Goal: Task Accomplishment & Management: Manage account settings

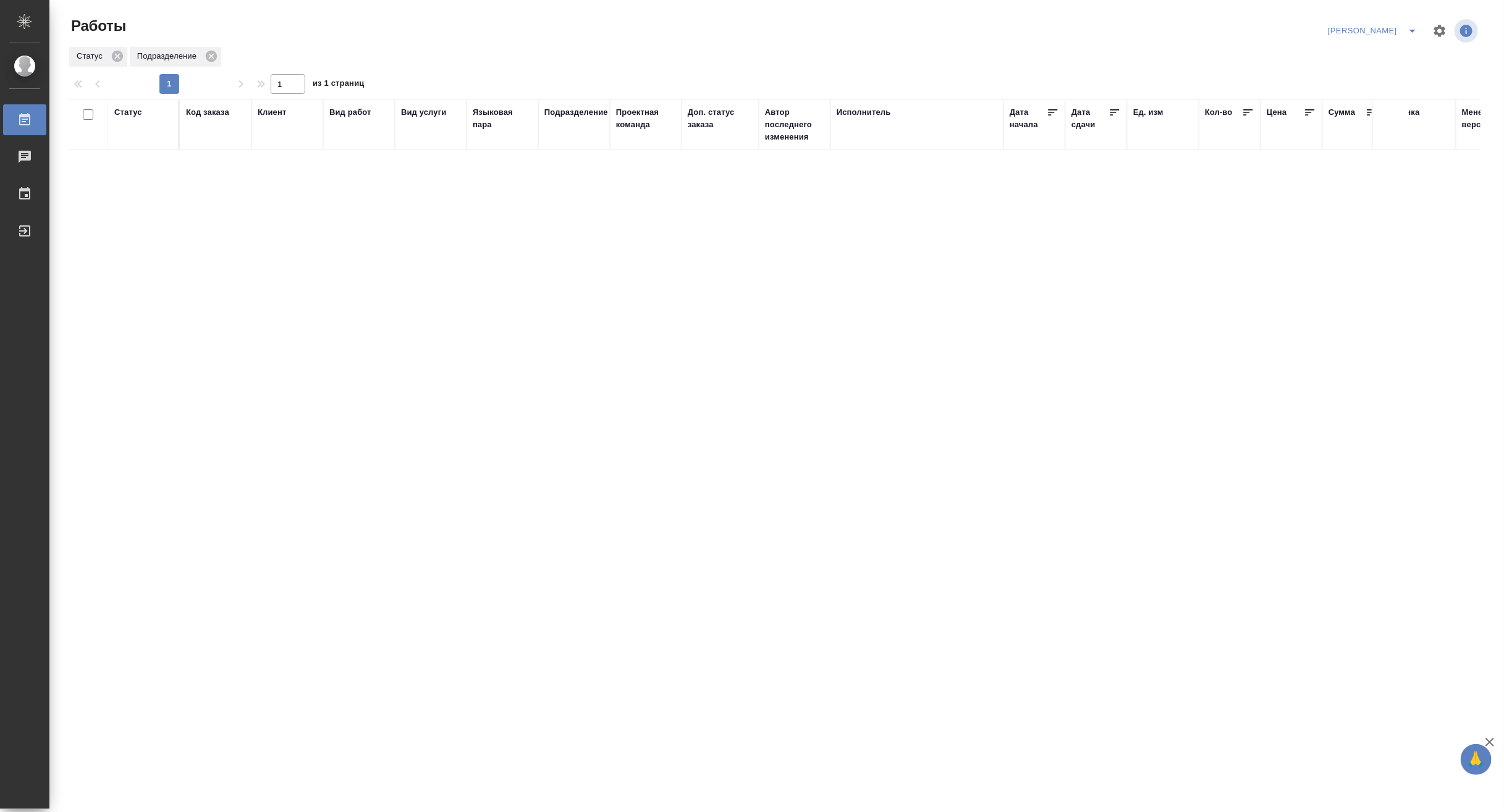
click at [1316, 25] on span "split button" at bounding box center [1413, 30] width 19 height 15
click at [1316, 93] on li "Ждемс" at bounding box center [1365, 95] width 119 height 20
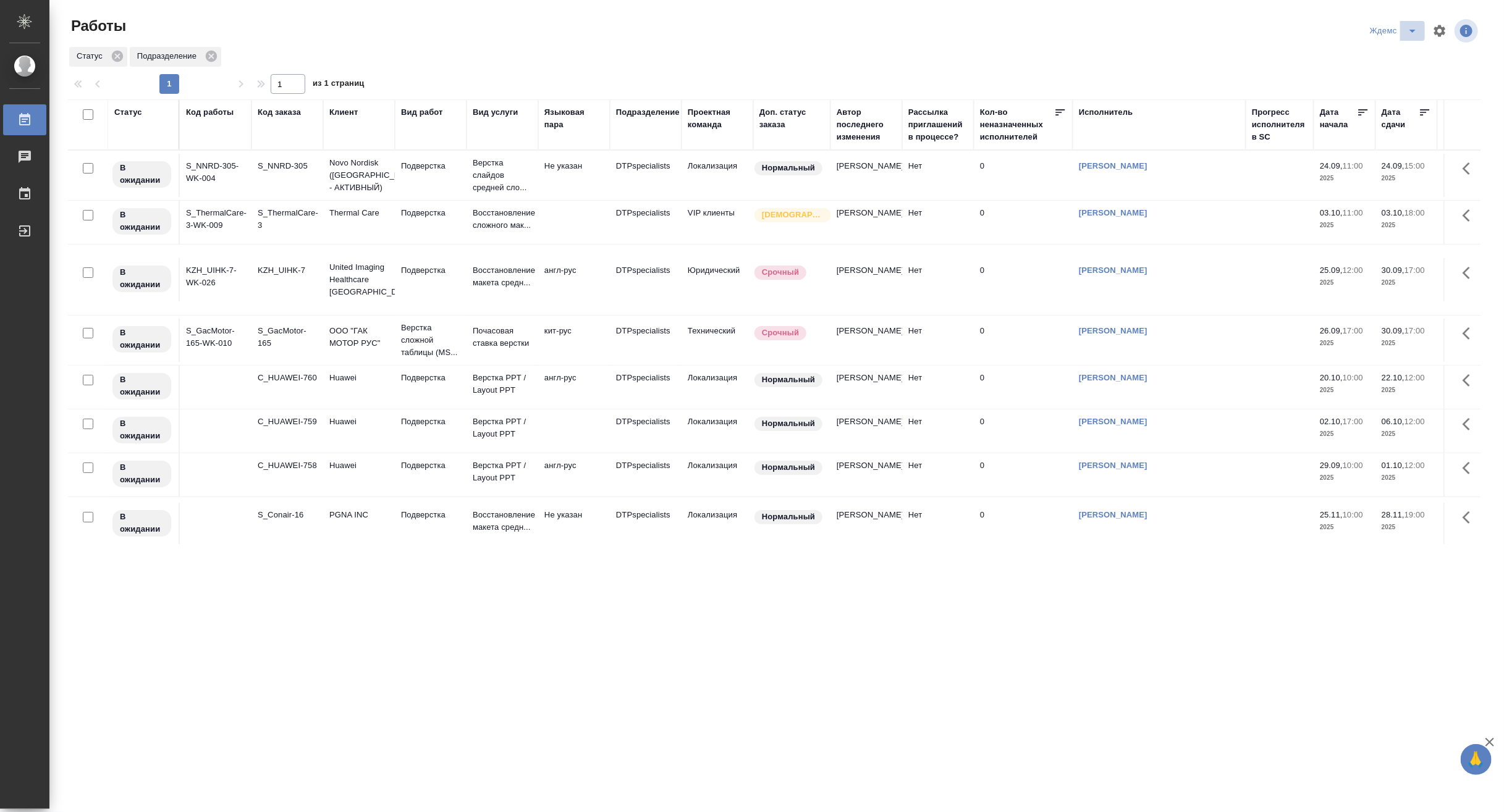
click at [1413, 23] on icon "split button" at bounding box center [1412, 30] width 15 height 15
click at [1399, 56] on li "[PERSON_NAME] работе" at bounding box center [1401, 56] width 119 height 20
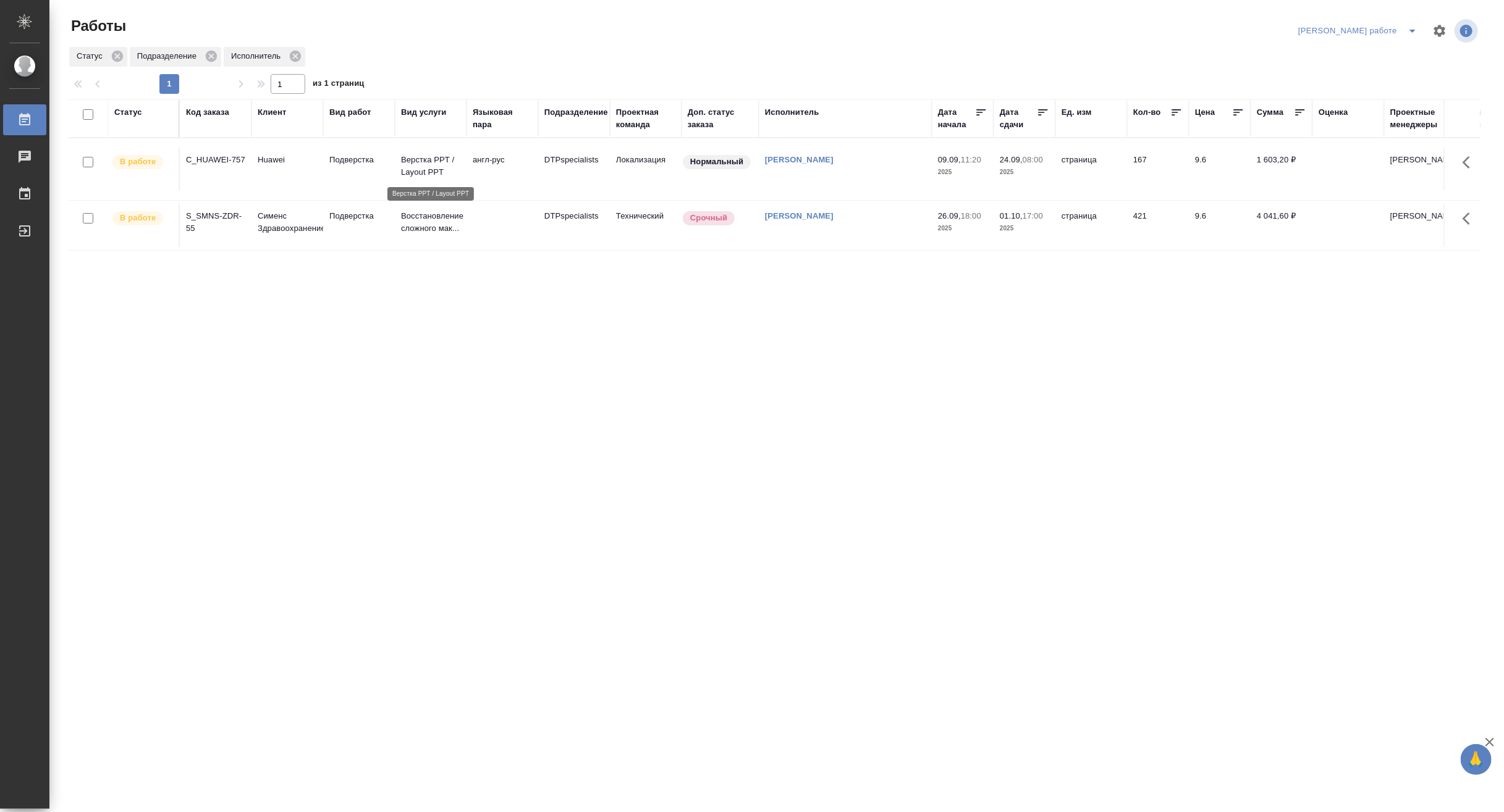
click at [416, 173] on p "Верстка PPT / Layout PPT" at bounding box center [431, 166] width 60 height 25
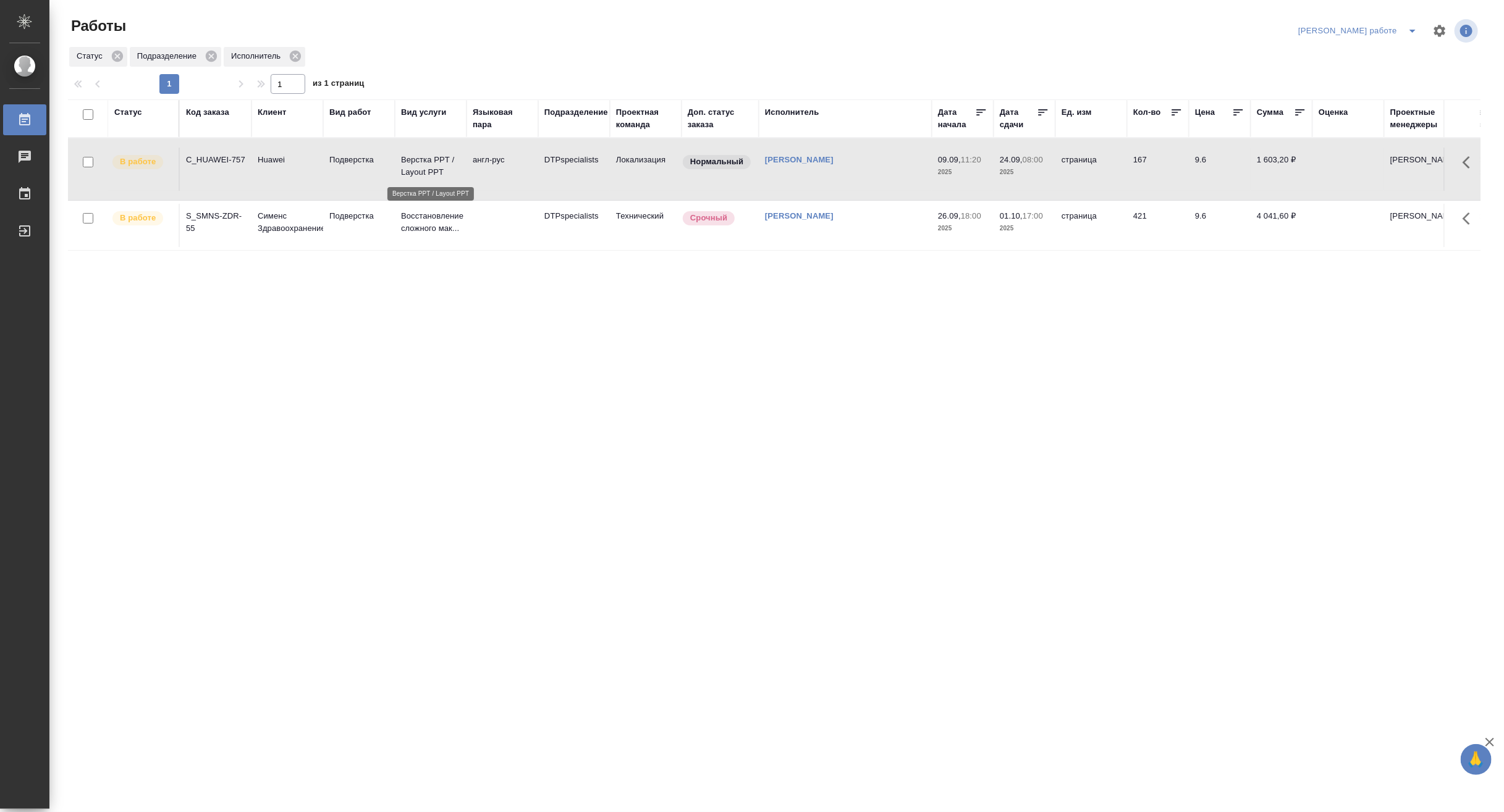
click at [416, 173] on p "Верстка PPT / Layout PPT" at bounding box center [431, 166] width 60 height 25
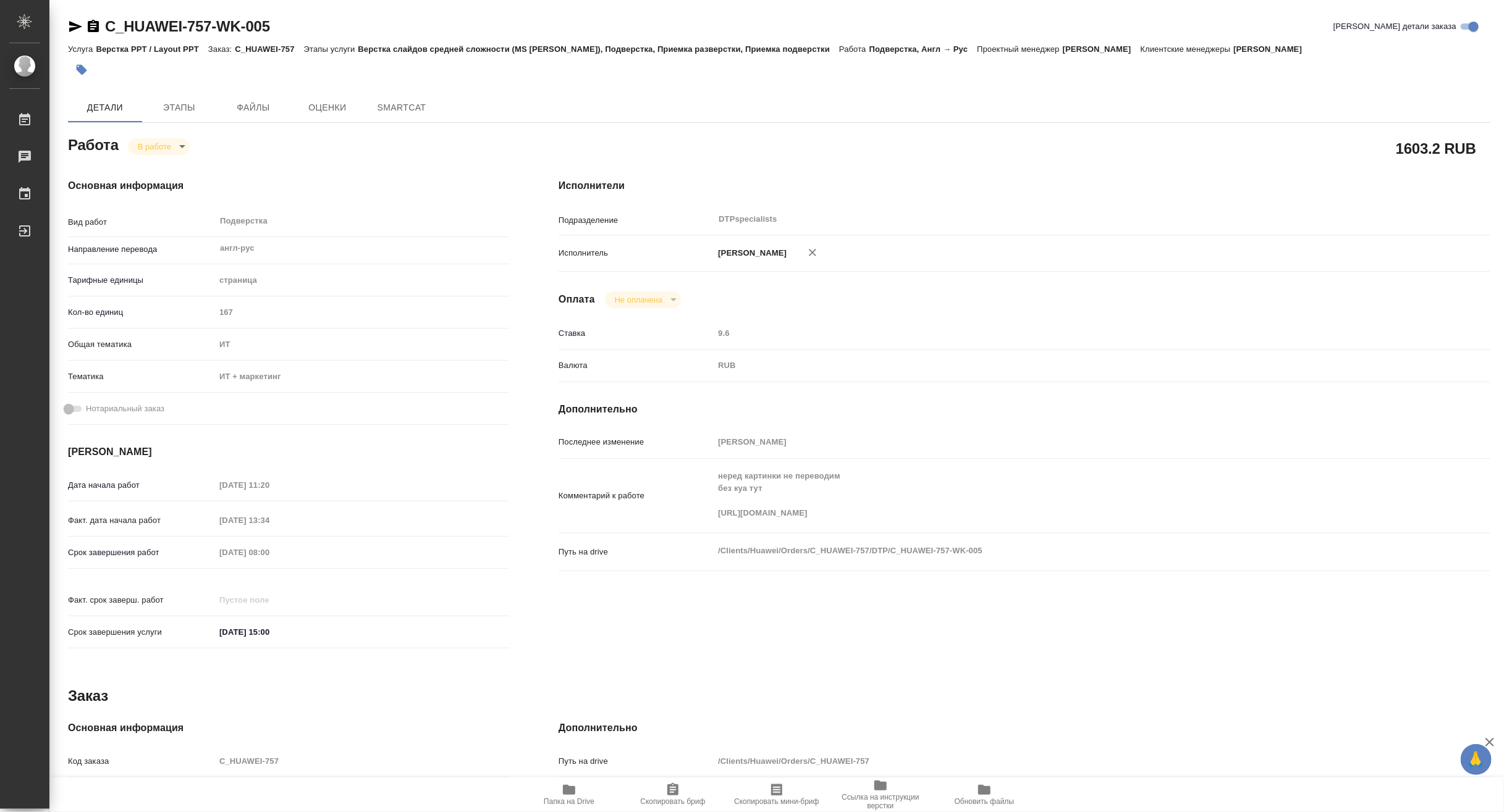
type textarea "x"
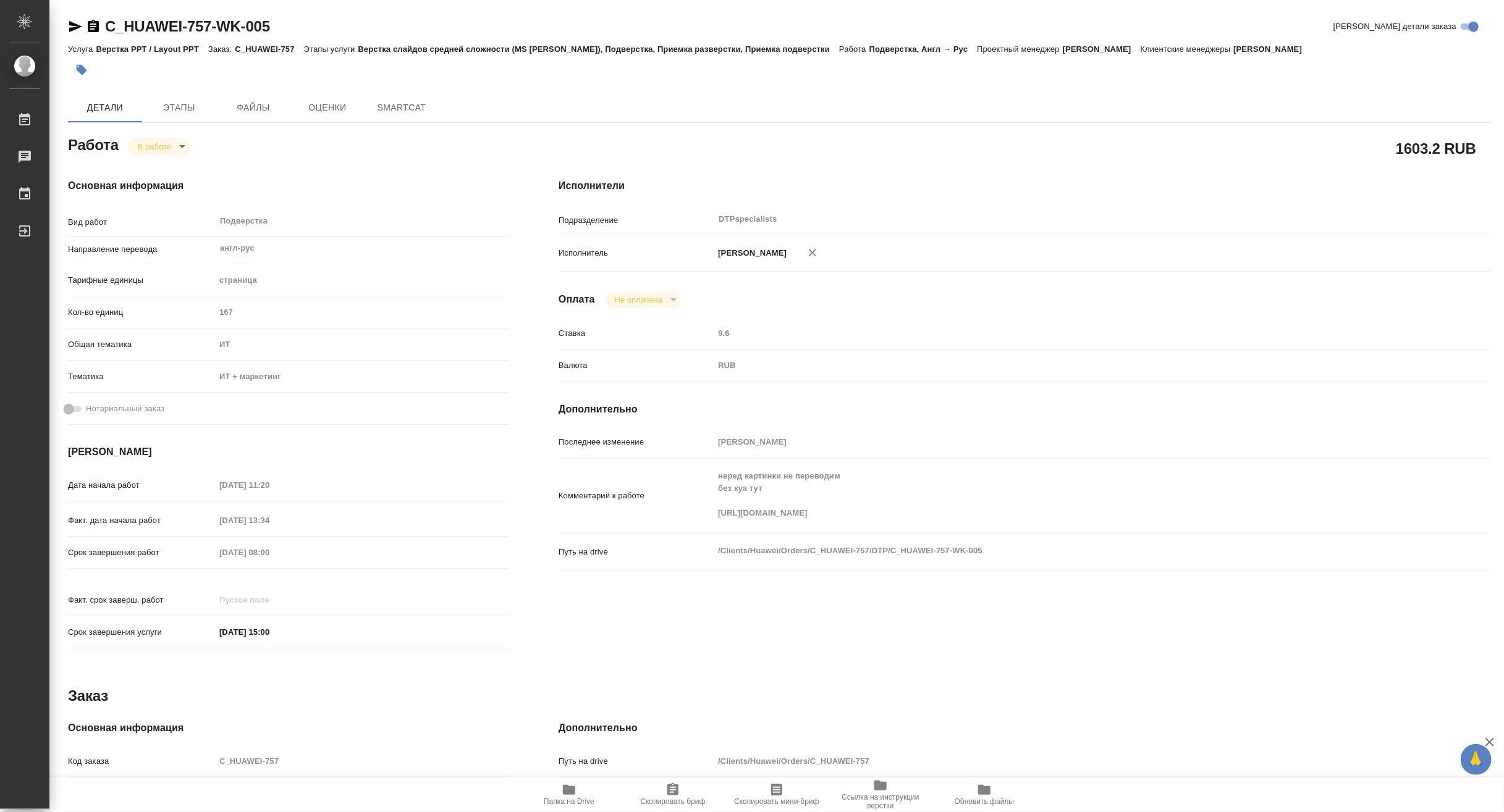
type textarea "x"
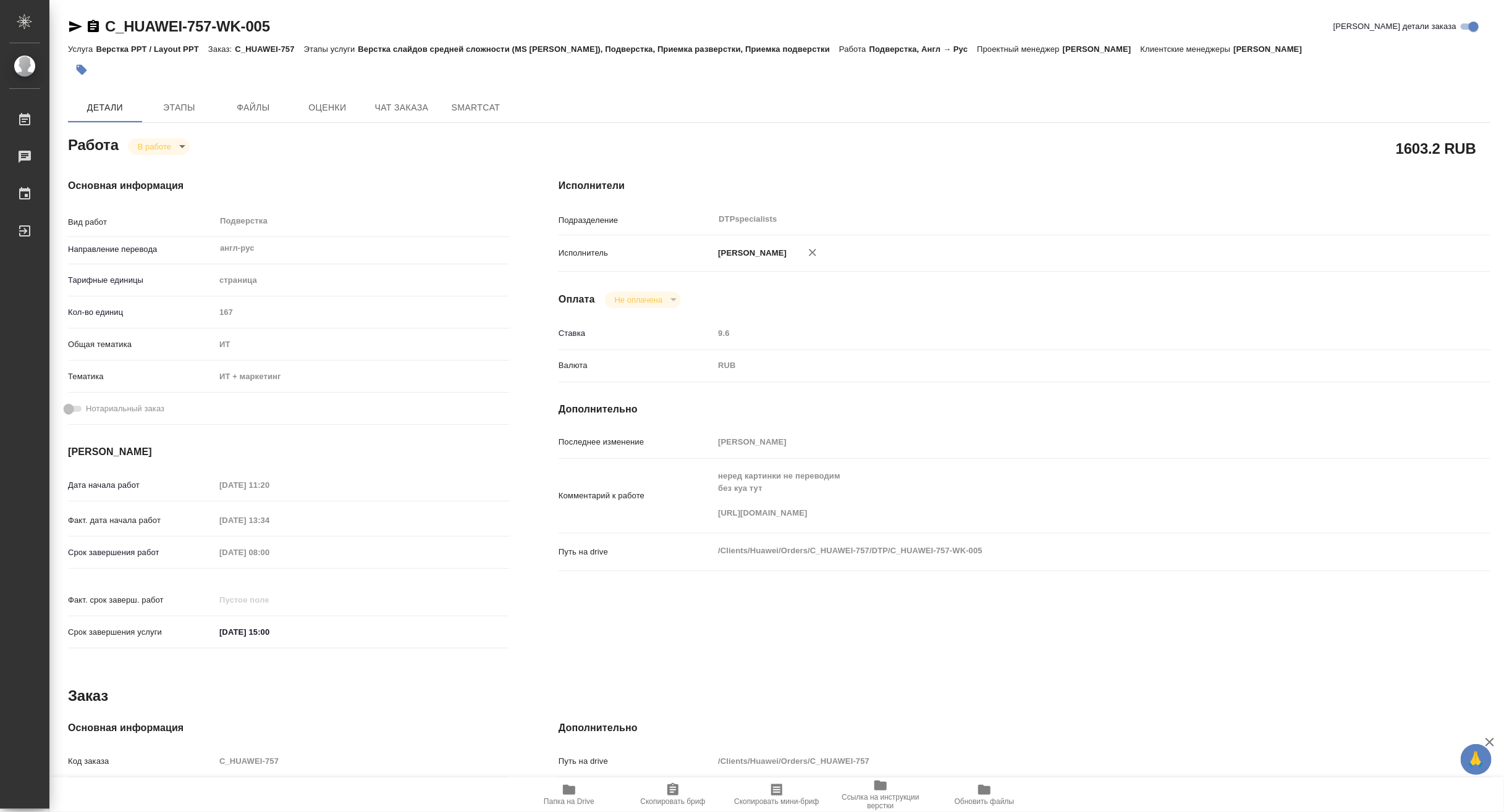
type textarea "x"
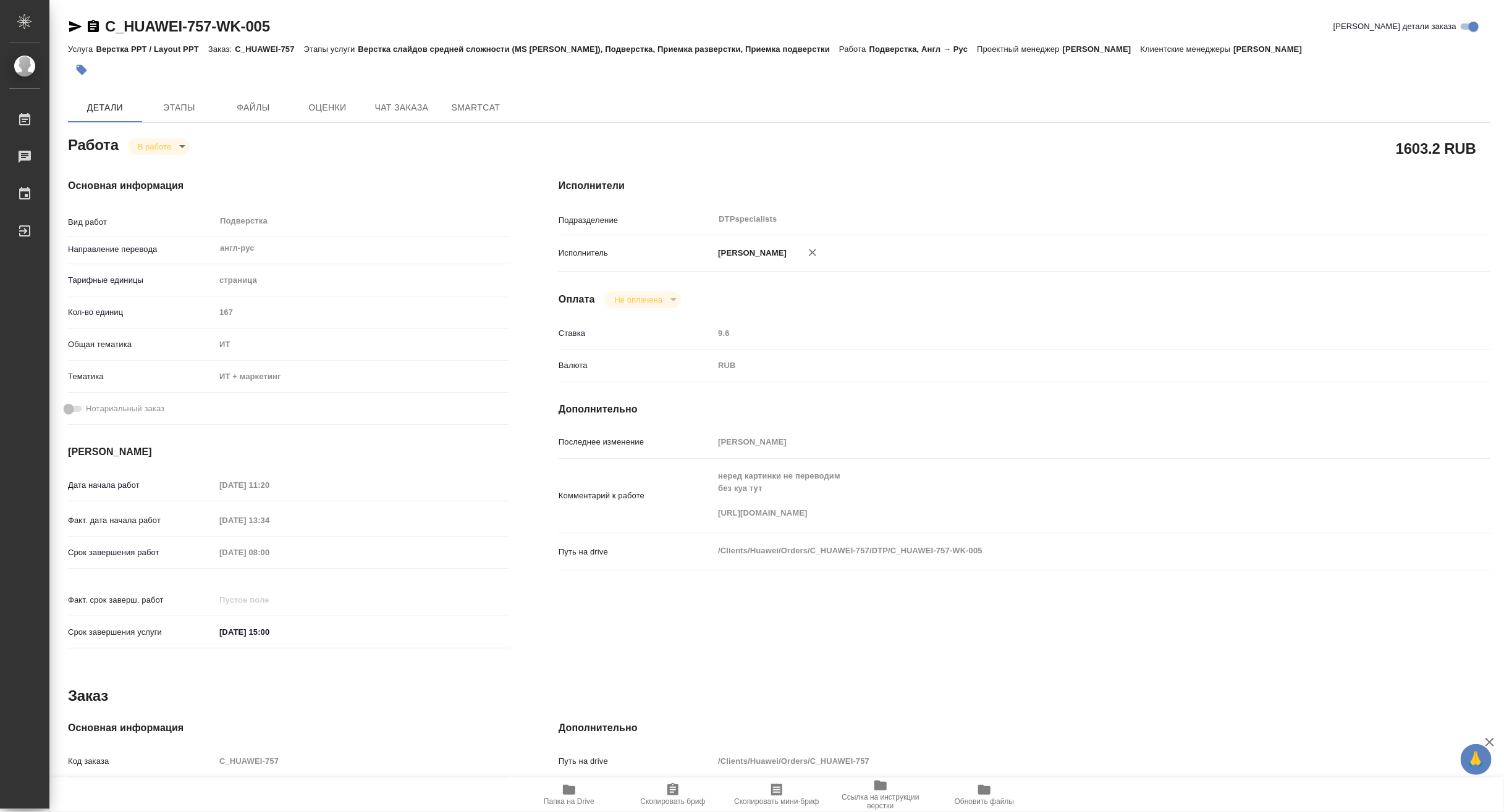
type textarea "x"
